Goal: Information Seeking & Learning: Find specific page/section

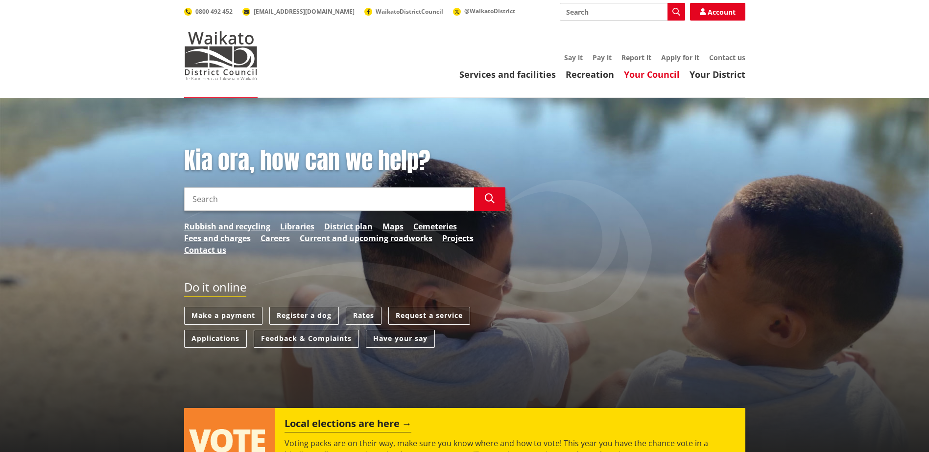
click at [674, 74] on link "Your Council" at bounding box center [652, 75] width 56 height 12
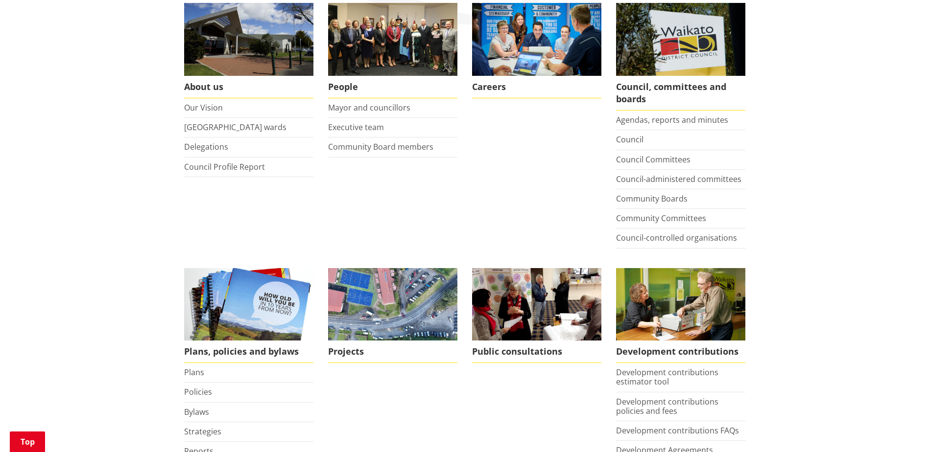
scroll to position [196, 0]
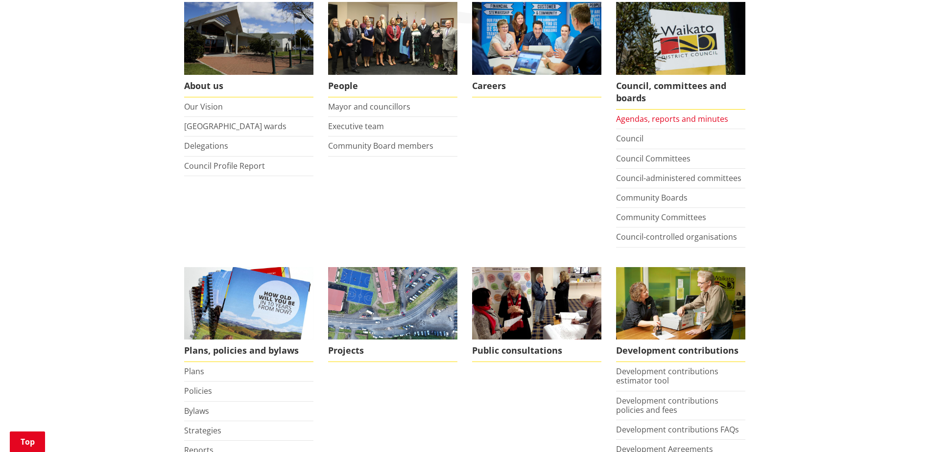
click at [670, 121] on link "Agendas, reports and minutes" at bounding box center [672, 119] width 112 height 11
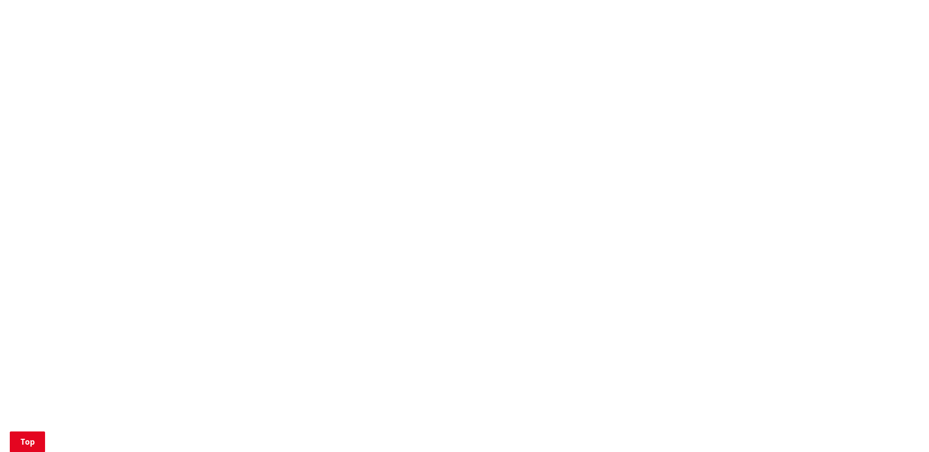
scroll to position [784, 0]
